Goal: Use online tool/utility: Utilize a website feature to perform a specific function

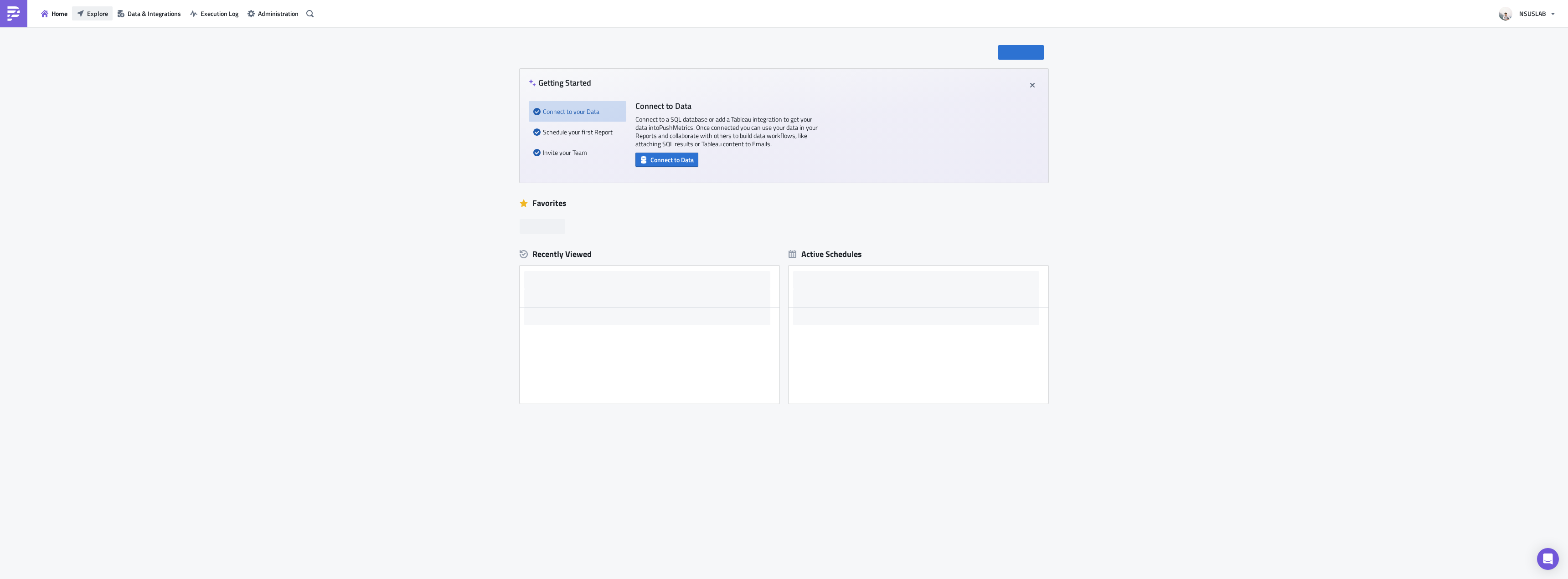
click at [83, 16] on icon "button" at bounding box center [80, 13] width 7 height 7
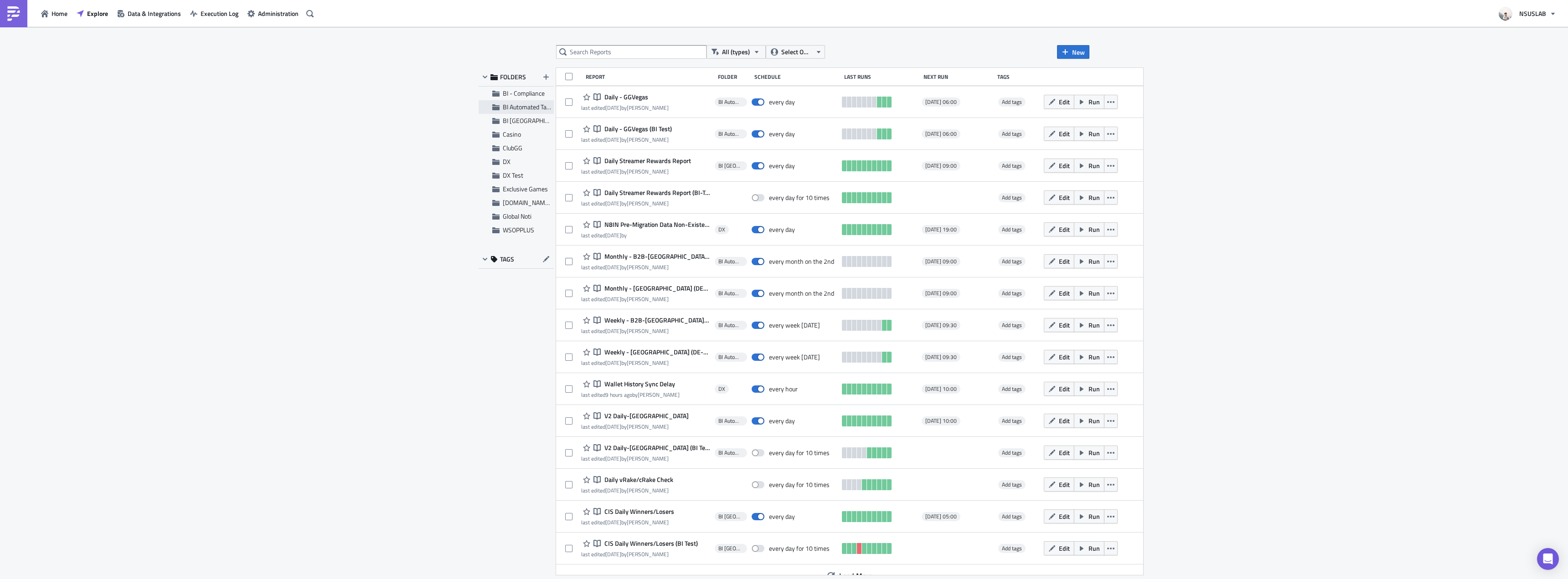
click at [517, 107] on span "BI Automated Tableau Reporting" at bounding box center [545, 107] width 86 height 10
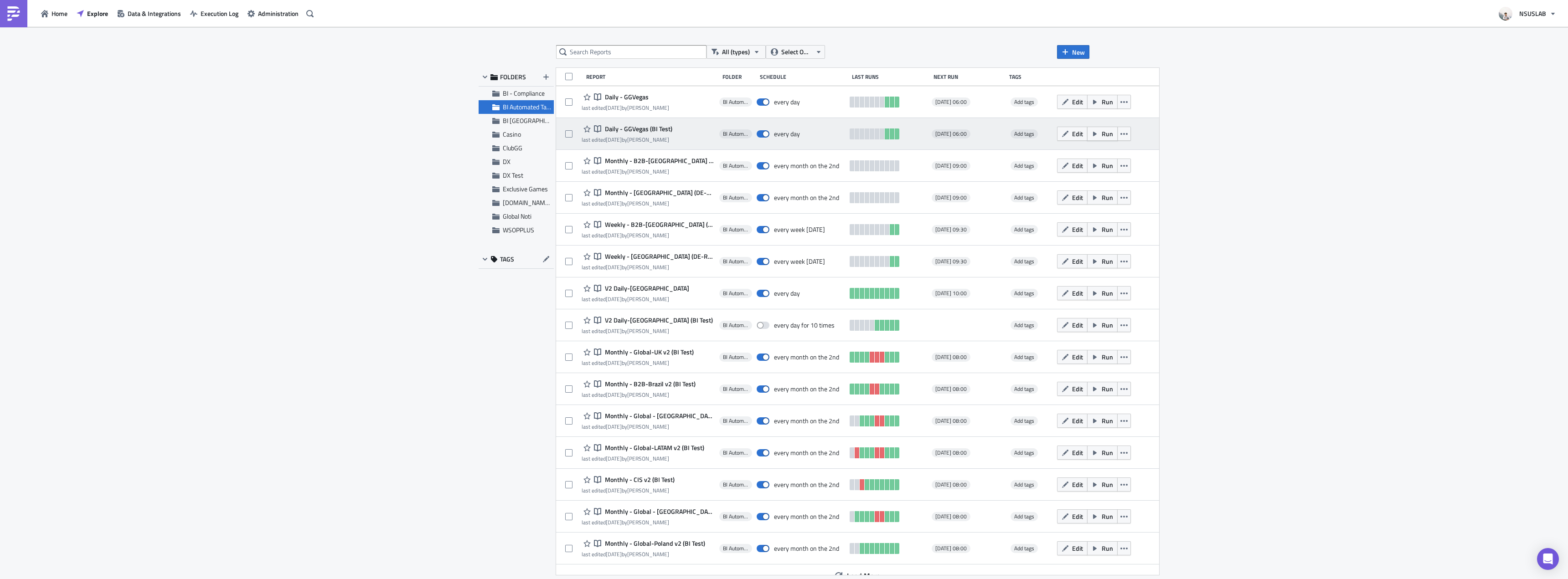
click at [1087, 132] on button "Run" at bounding box center [1102, 134] width 31 height 14
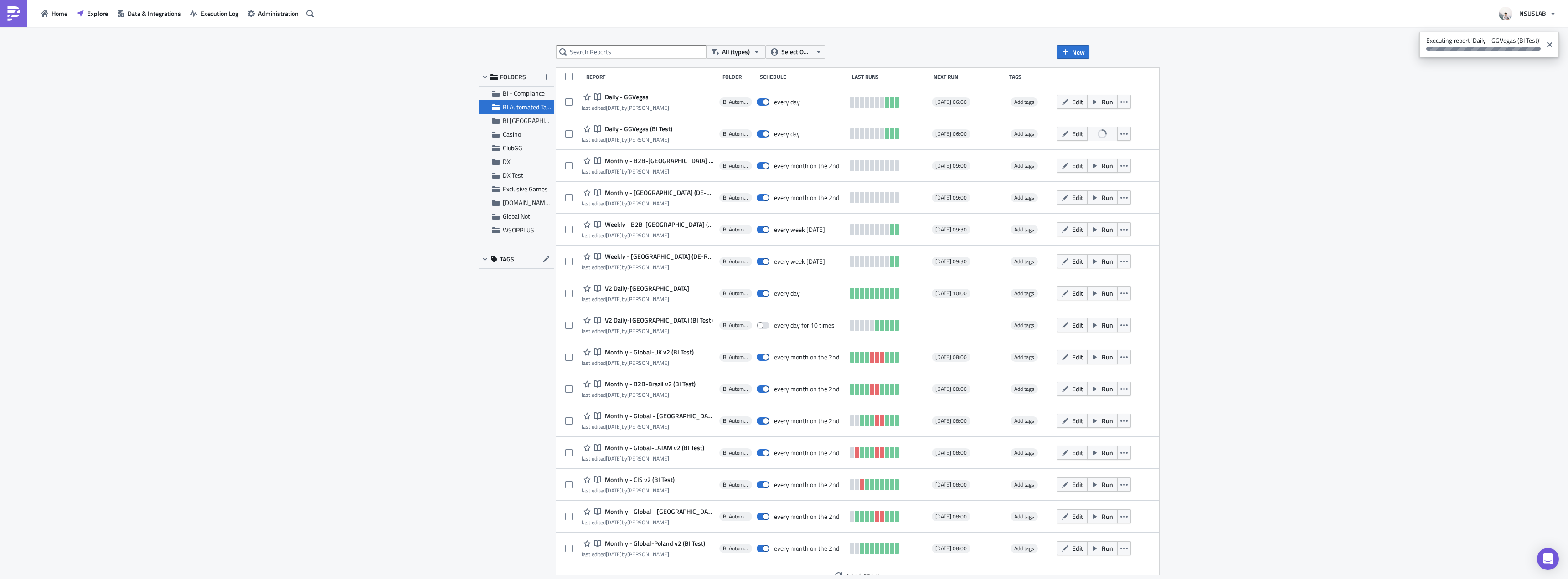
click at [1385, 220] on div "All (types) Select Owner New FOLDERS BI - Compliance BI Automated Tableau Repor…" at bounding box center [784, 303] width 1568 height 554
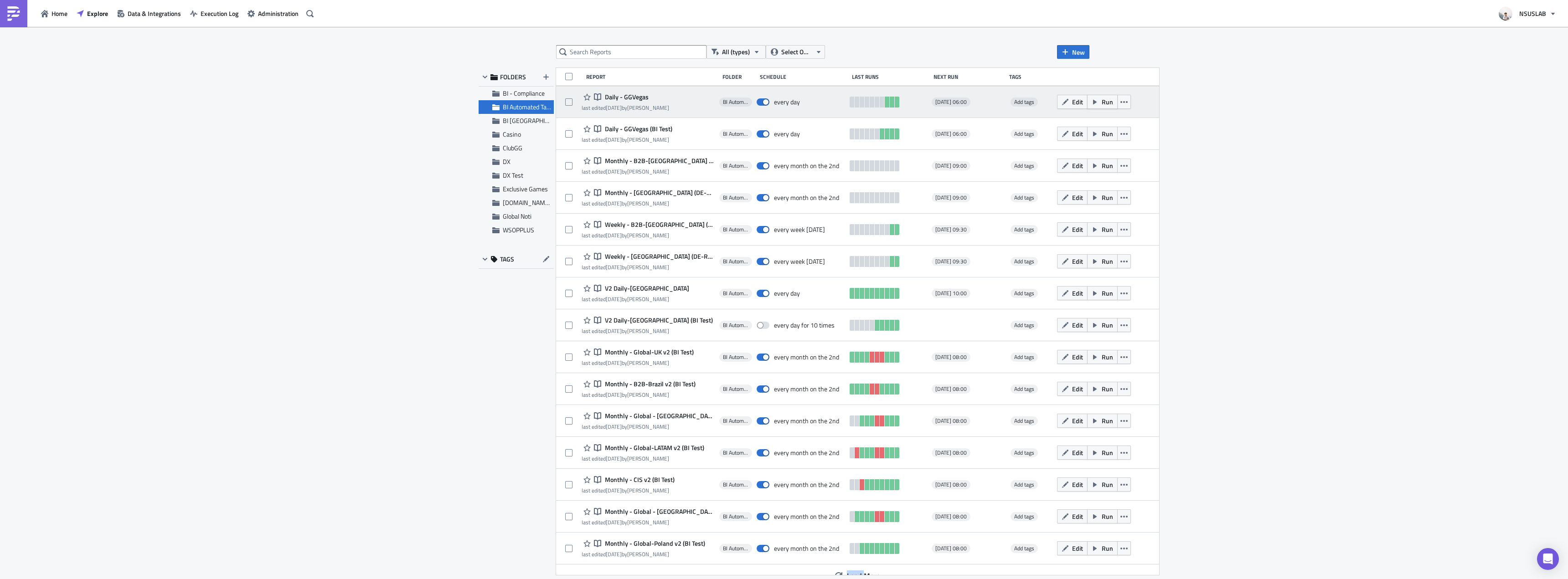
click at [1087, 97] on button "Run" at bounding box center [1102, 102] width 31 height 14
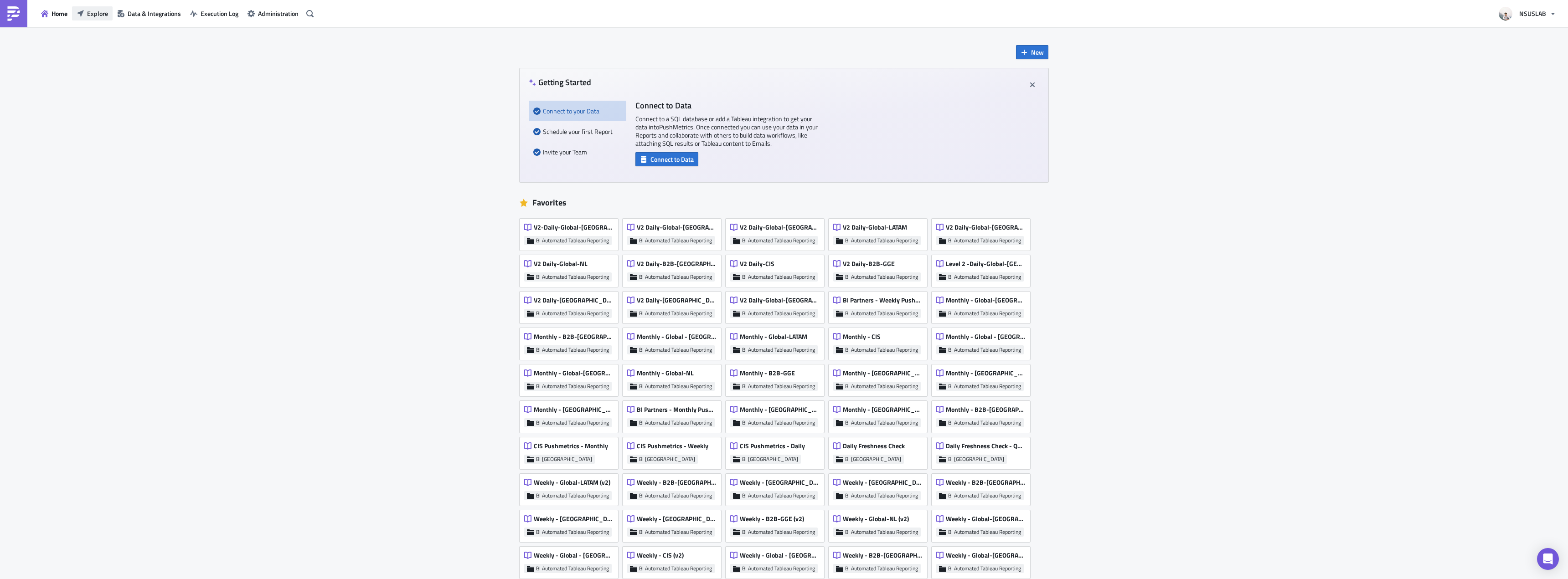
click at [108, 18] on button "Explore" at bounding box center [92, 14] width 40 height 14
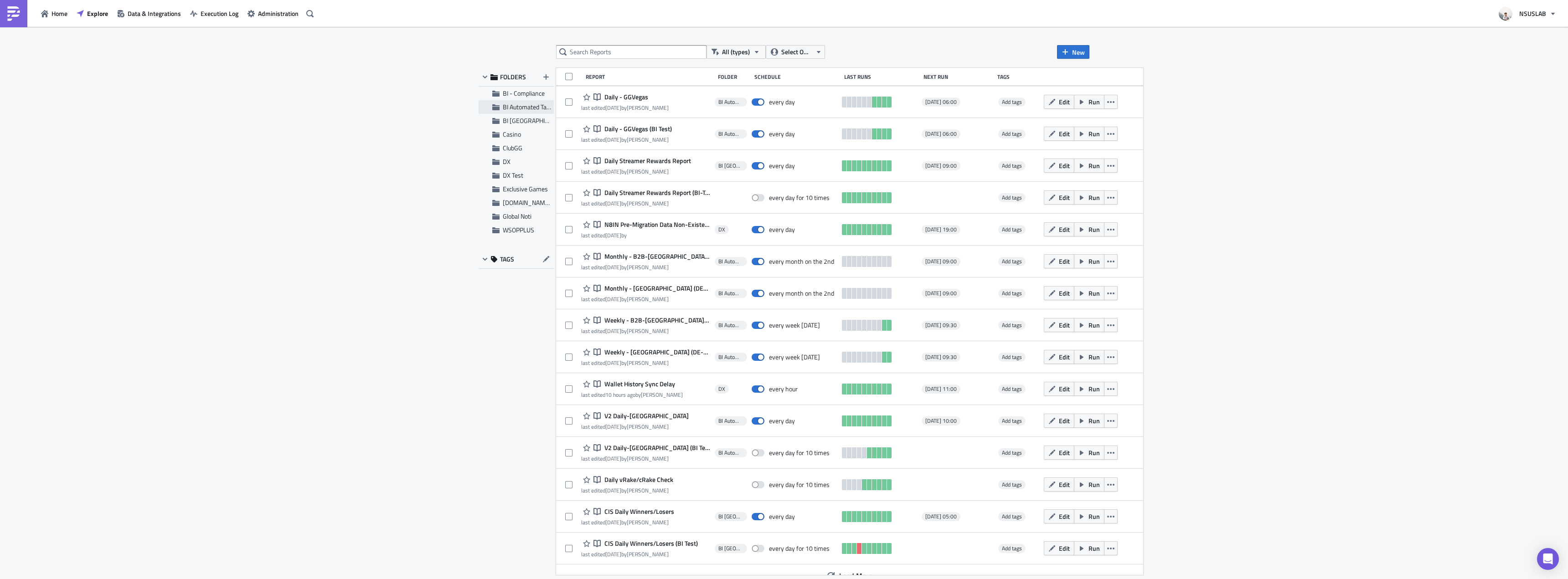
click at [509, 109] on span "BI Automated Tableau Reporting" at bounding box center [545, 107] width 86 height 10
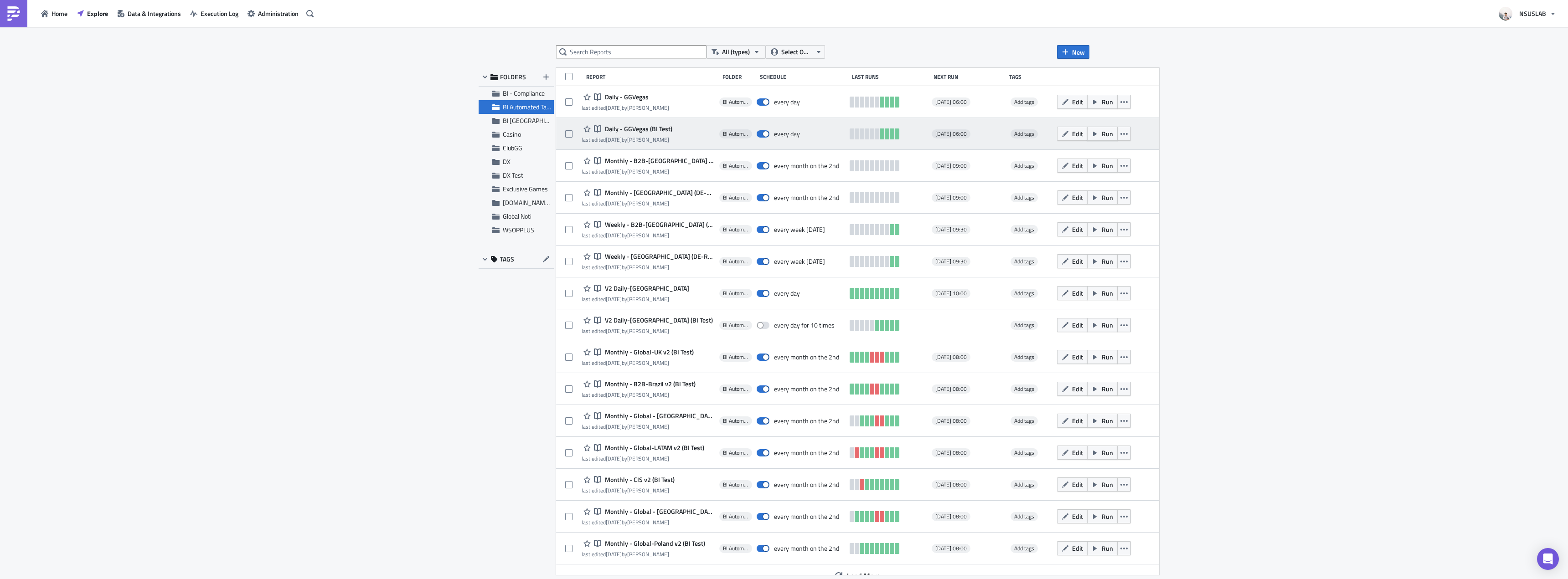
click at [1091, 135] on icon "button" at bounding box center [1094, 133] width 7 height 7
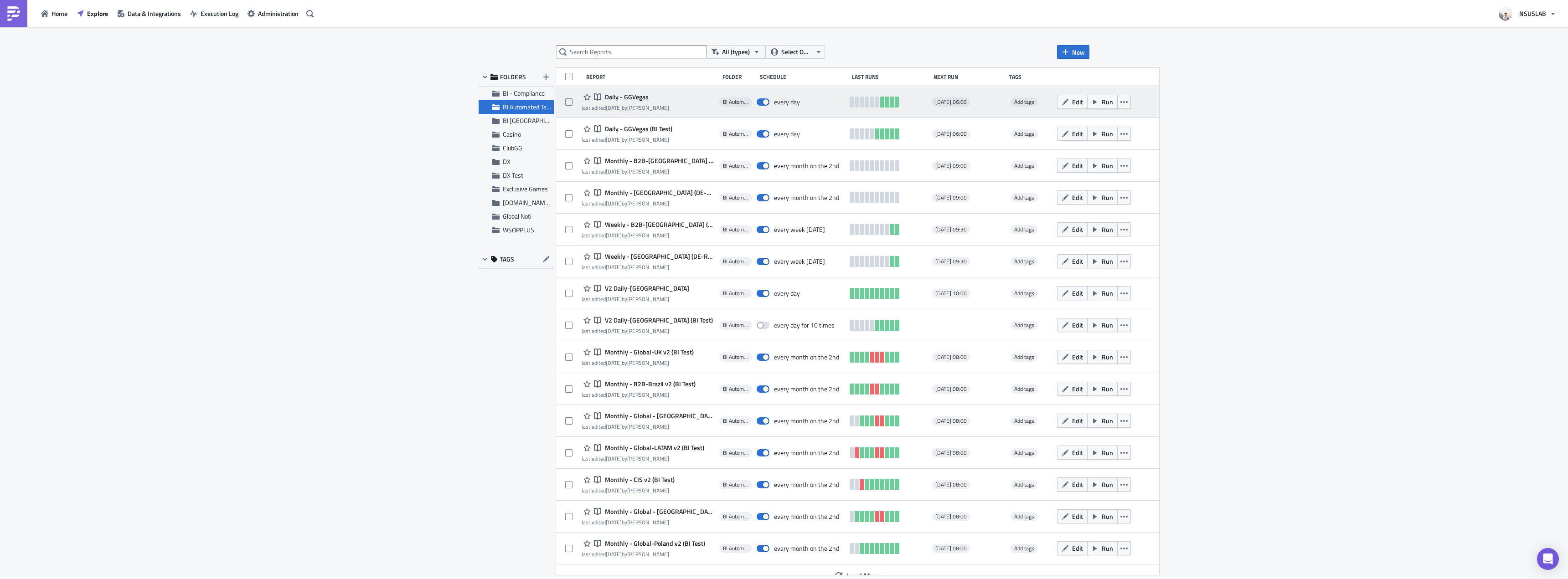
click at [1102, 100] on span "Run" at bounding box center [1107, 102] width 11 height 10
